Goal: Information Seeking & Learning: Learn about a topic

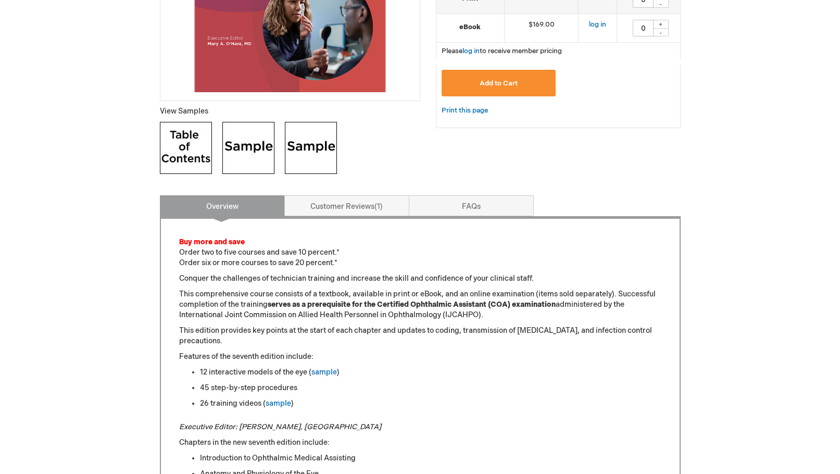
scroll to position [365, 0]
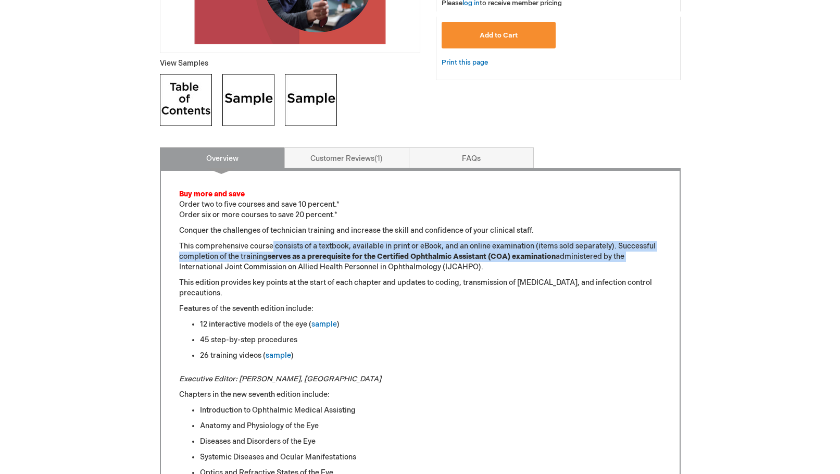
drag, startPoint x: 276, startPoint y: 251, endPoint x: 568, endPoint y: 257, distance: 292.8
click at [645, 257] on p "This comprehensive course consists of a textbook, available in print or eBook, …" at bounding box center [420, 256] width 482 height 31
click at [515, 258] on strong "serves as a prerequisite for the Certified Ophthalmic Assistant (COA) examinati…" at bounding box center [412, 256] width 288 height 9
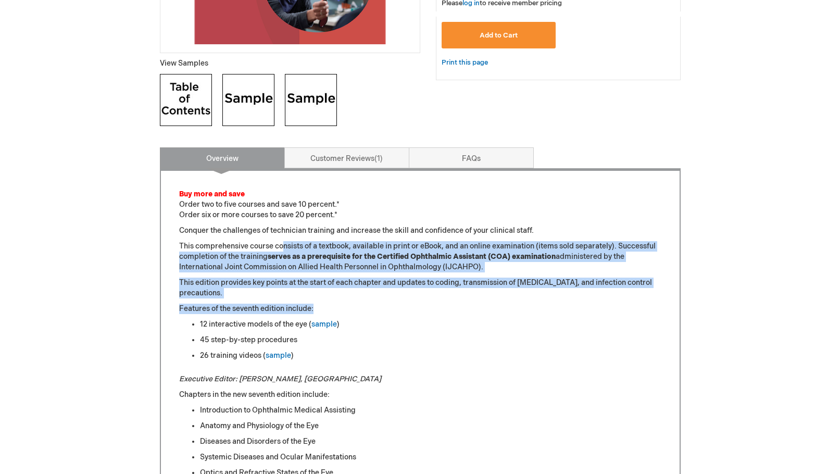
drag, startPoint x: 284, startPoint y: 247, endPoint x: 696, endPoint y: 302, distance: 415.1
click at [504, 261] on strong "serves as a prerequisite for the Certified Ophthalmic Assistant (COA) examinati…" at bounding box center [412, 256] width 288 height 9
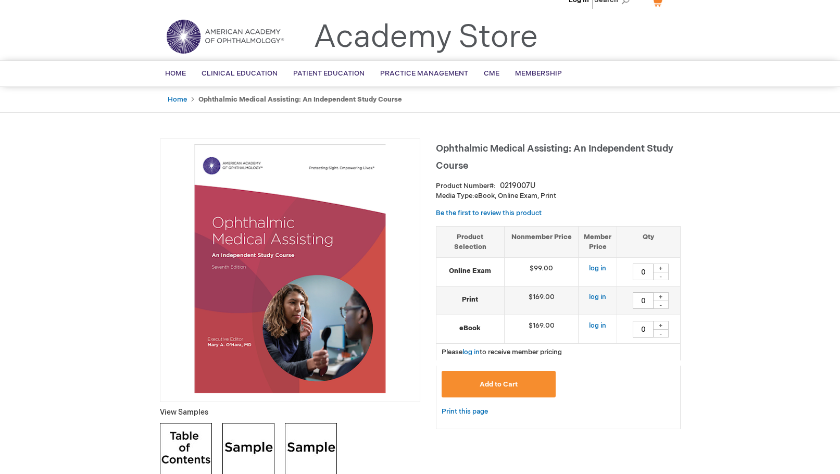
scroll to position [0, 0]
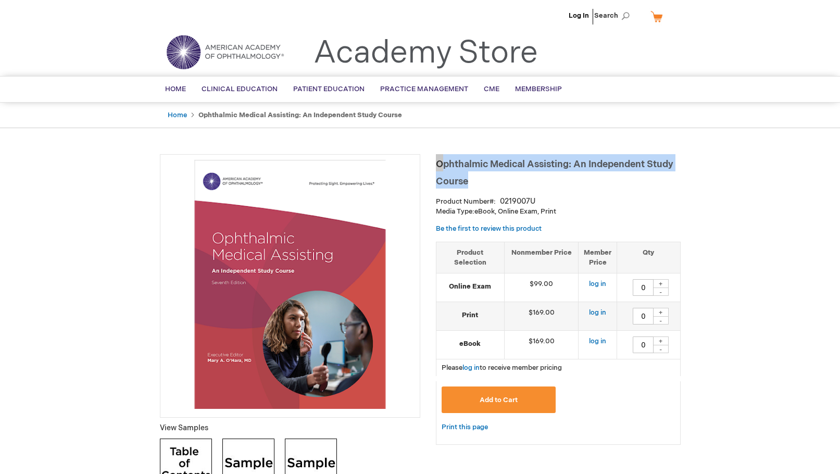
drag, startPoint x: 437, startPoint y: 161, endPoint x: 500, endPoint y: 179, distance: 65.1
click at [500, 179] on h1 "Ophthalmic Medical Assisting: An Independent Study Course" at bounding box center [558, 171] width 245 height 34
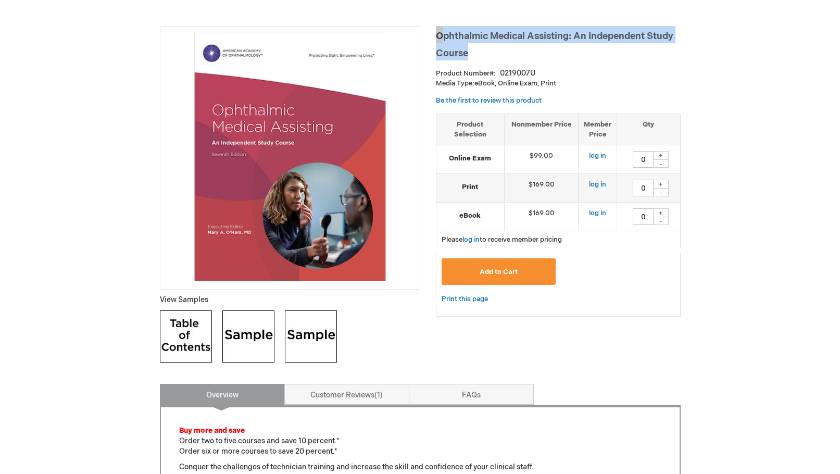
scroll to position [208, 0]
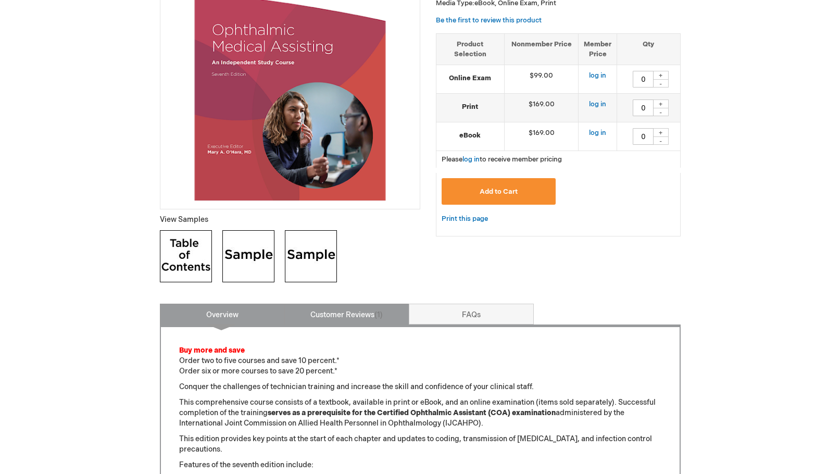
click at [364, 310] on link "Customer Reviews 1" at bounding box center [346, 314] width 125 height 21
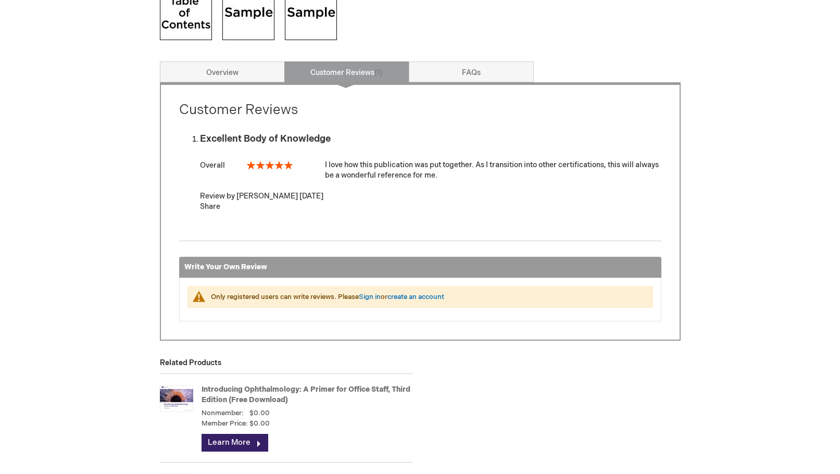
scroll to position [573, 0]
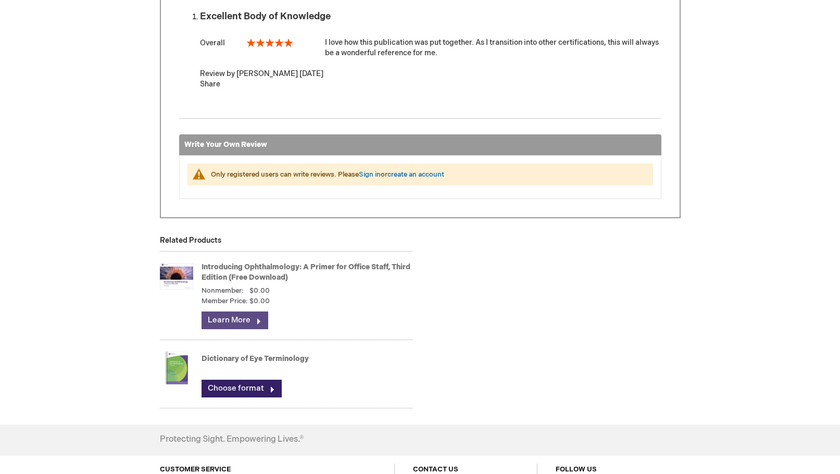
click at [244, 316] on link "Learn More" at bounding box center [235, 321] width 67 height 18
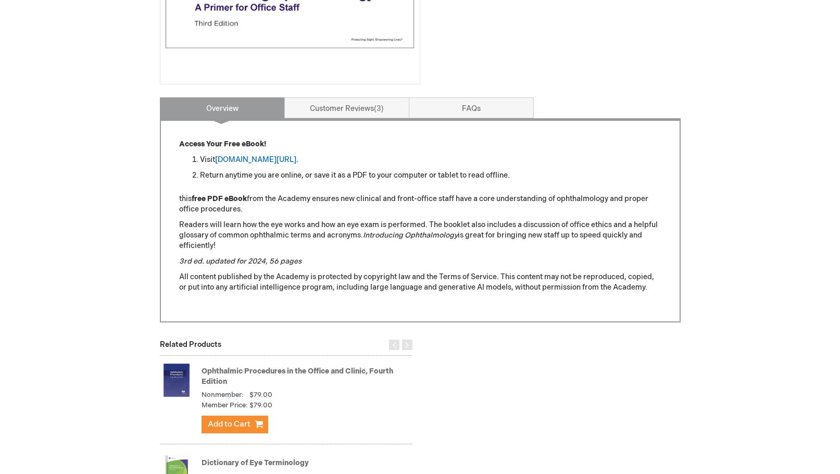
scroll to position [365, 0]
